Goal: Information Seeking & Learning: Learn about a topic

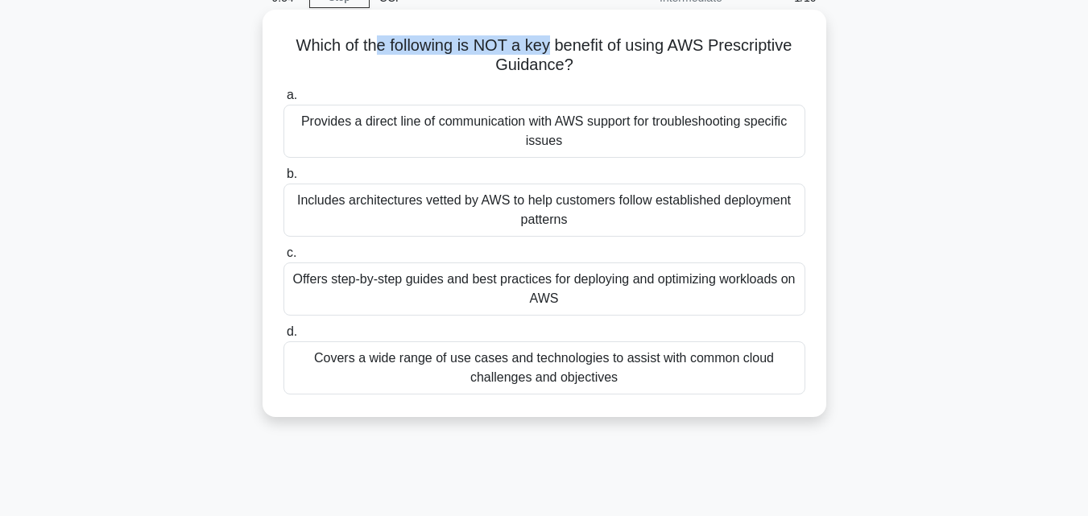
drag, startPoint x: 370, startPoint y: 46, endPoint x: 548, endPoint y: 52, distance: 178.1
click at [548, 52] on h5 "Which of the following is NOT a key benefit of using AWS Prescriptive Guidance?…" at bounding box center [544, 55] width 525 height 40
click at [316, 139] on div "Provides a direct line of communication with AWS support for troubleshooting sp…" at bounding box center [544, 131] width 522 height 53
click at [283, 101] on input "a. Provides a direct line of communication with AWS support for troubleshooting…" at bounding box center [283, 95] width 0 height 10
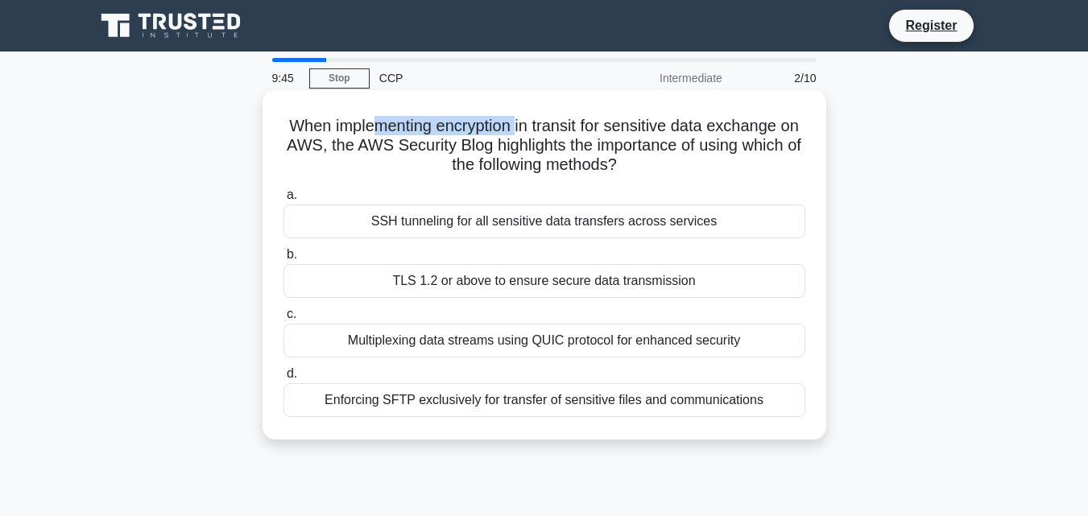
drag, startPoint x: 377, startPoint y: 130, endPoint x: 529, endPoint y: 134, distance: 152.2
click at [529, 134] on h5 "When implementing encryption in transit for sensitive data exchange on AWS, the…" at bounding box center [544, 146] width 525 height 60
click at [524, 217] on div "SSH tunneling for all sensitive data transfers across services" at bounding box center [544, 222] width 522 height 34
click at [283, 201] on input "a. SSH tunneling for all sensitive data transfers across services" at bounding box center [283, 195] width 0 height 10
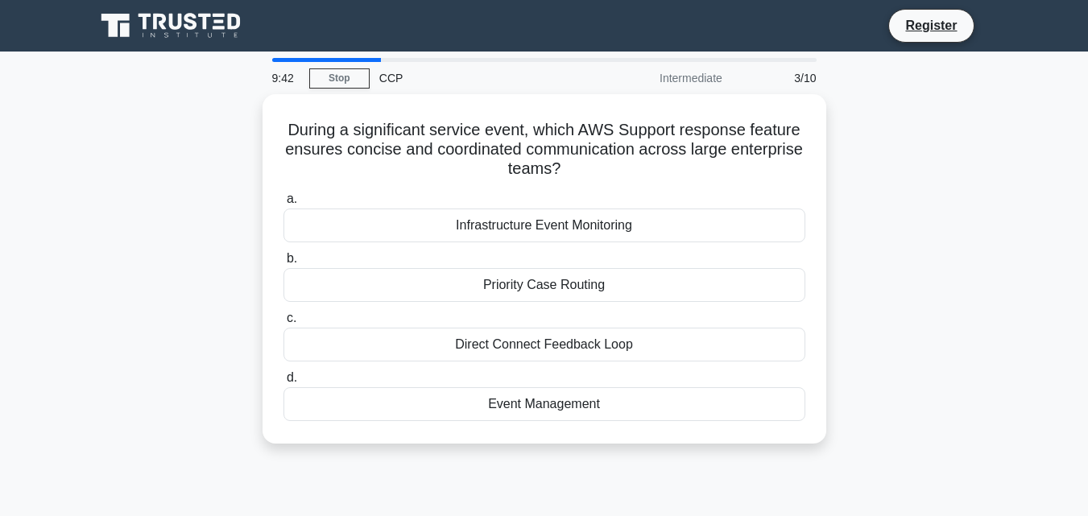
click at [524, 217] on div "Infrastructure Event Monitoring" at bounding box center [544, 226] width 522 height 34
click at [283, 205] on input "a. Infrastructure Event Monitoring" at bounding box center [283, 199] width 0 height 10
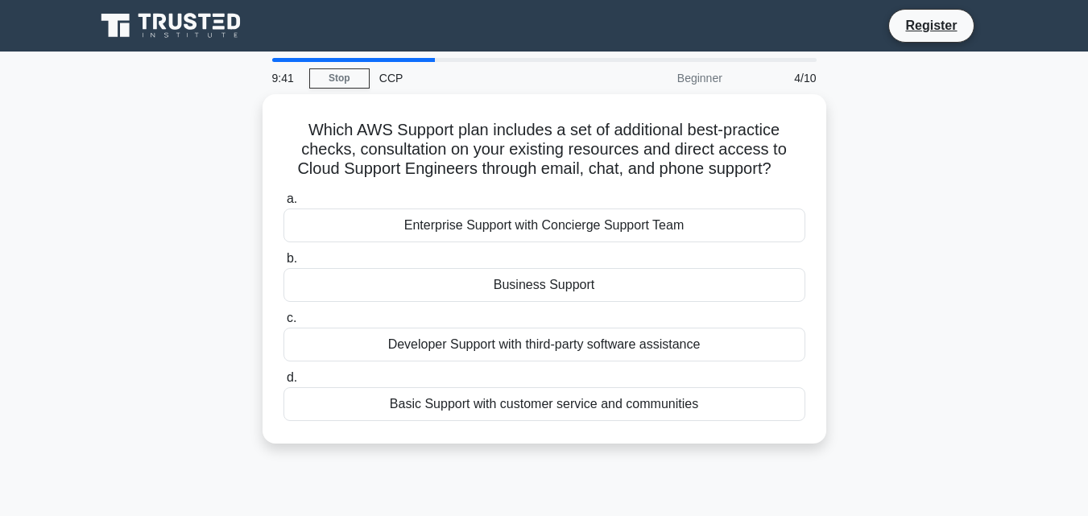
click at [524, 217] on div "Enterprise Support with Concierge Support Team" at bounding box center [544, 226] width 522 height 34
click at [283, 205] on input "a. Enterprise Support with Concierge Support Team" at bounding box center [283, 199] width 0 height 10
